Goal: Task Accomplishment & Management: Complete application form

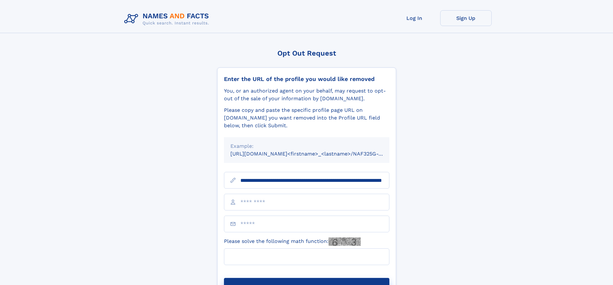
scroll to position [0, 63]
type input "**********"
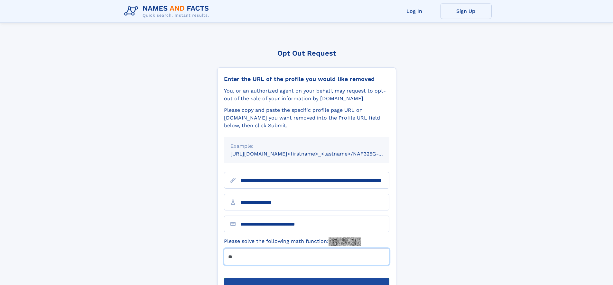
type input "**"
click at [306, 278] on button "Submit Opt Out Request" at bounding box center [306, 288] width 165 height 21
